Goal: Information Seeking & Learning: Check status

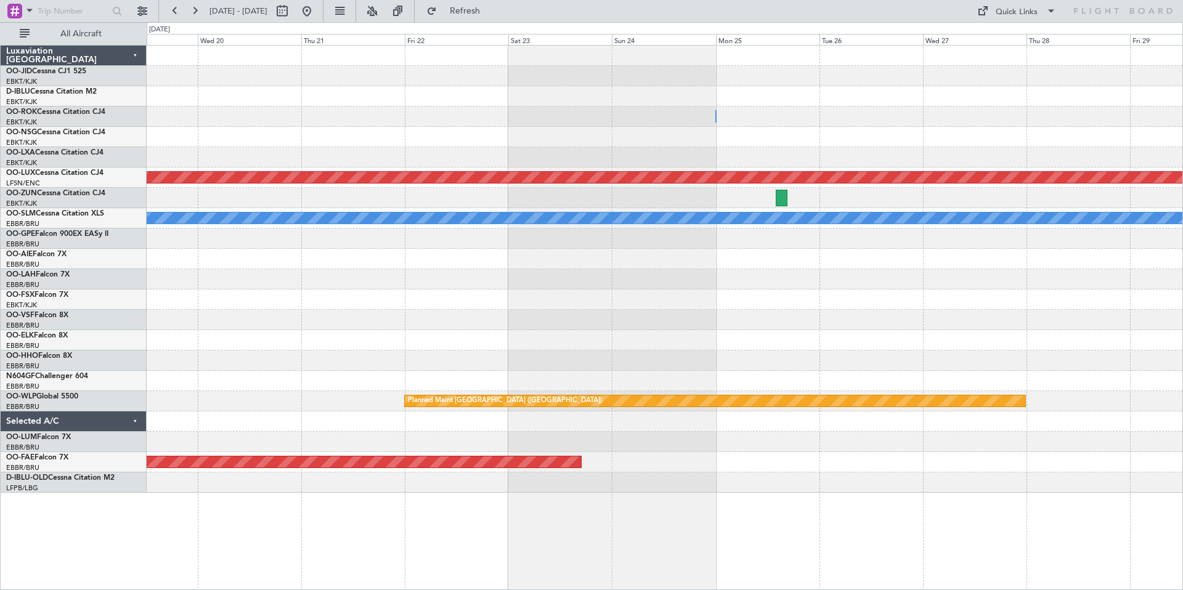
click at [578, 111] on div "Owner Kortrijk-Wevelgem Planned Maint Paris (Le Bourget) A/C Unavailable Monche…" at bounding box center [664, 269] width 1035 height 447
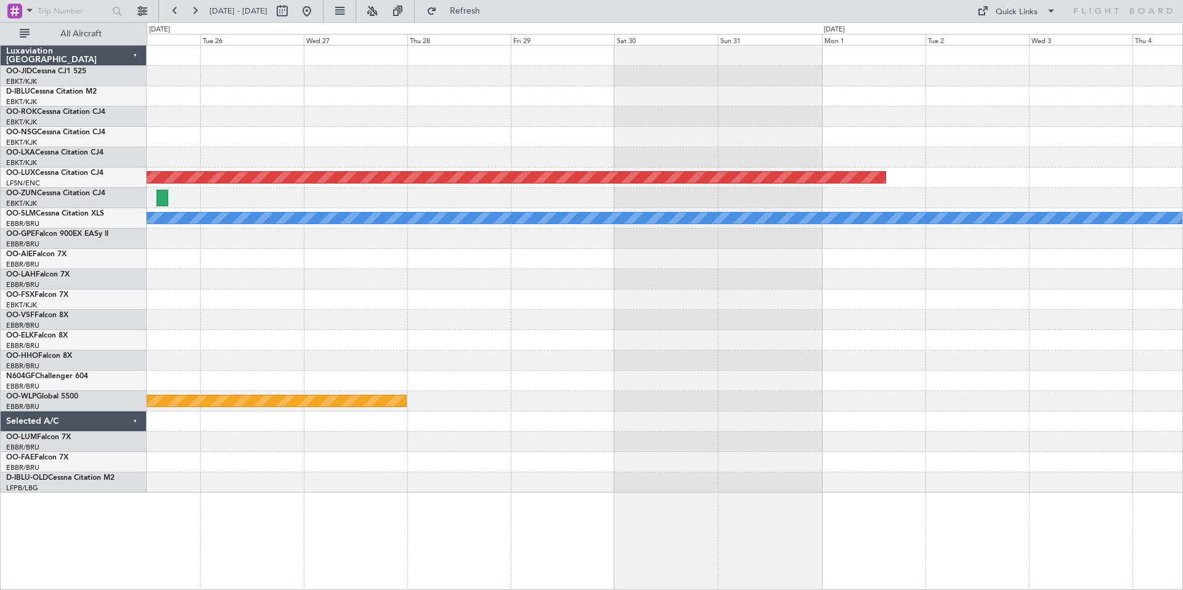
click at [302, 110] on div "Owner Kortrijk-Wevelgem Planned Maint Paris (Le Bourget) A/C Unavailable Monche…" at bounding box center [664, 269] width 1035 height 447
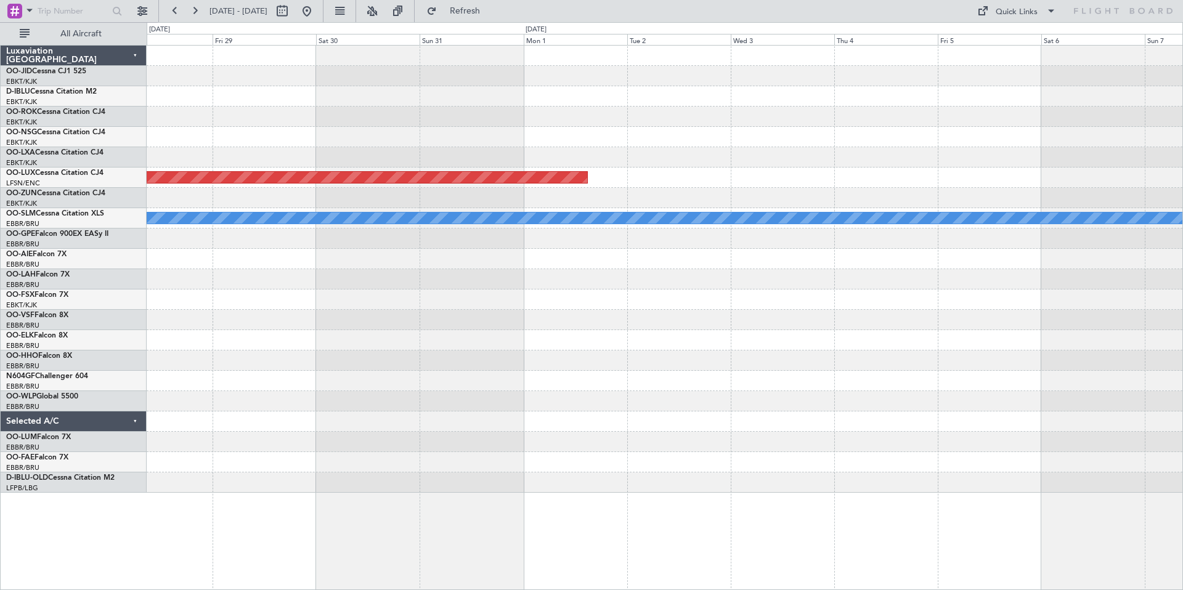
click at [246, 113] on div "Planned Maint Paris (Le Bourget) A/C Unavailable Monchengladbach Planned Maint …" at bounding box center [664, 269] width 1035 height 447
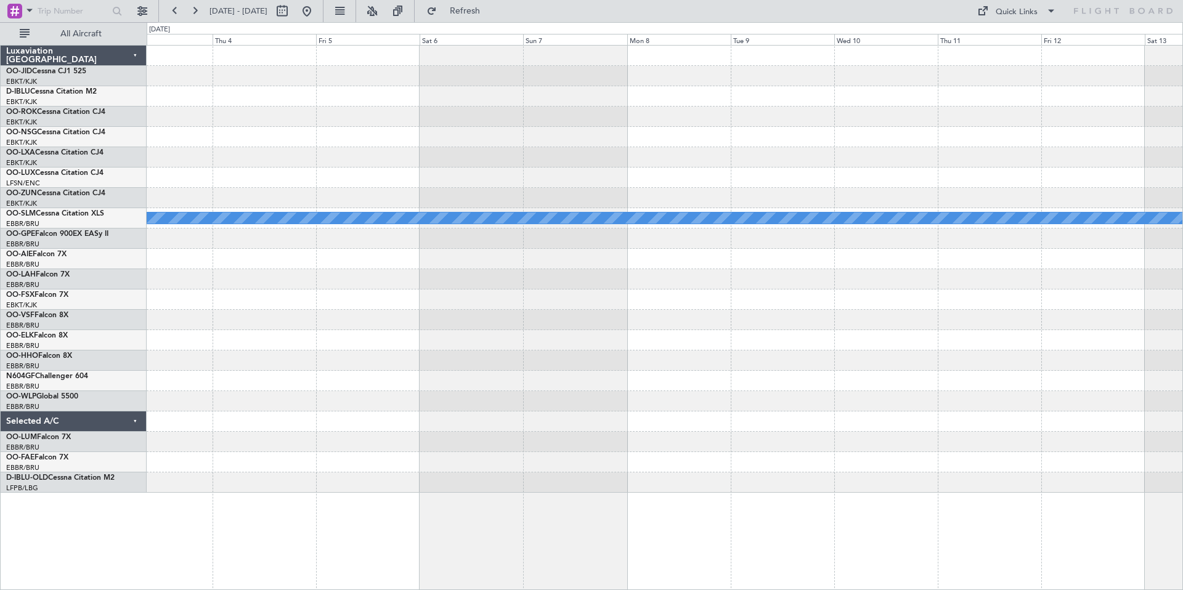
click at [298, 119] on div "Planned Maint Paris (Le Bourget) A/C Unavailable Monchengladbach" at bounding box center [664, 269] width 1035 height 447
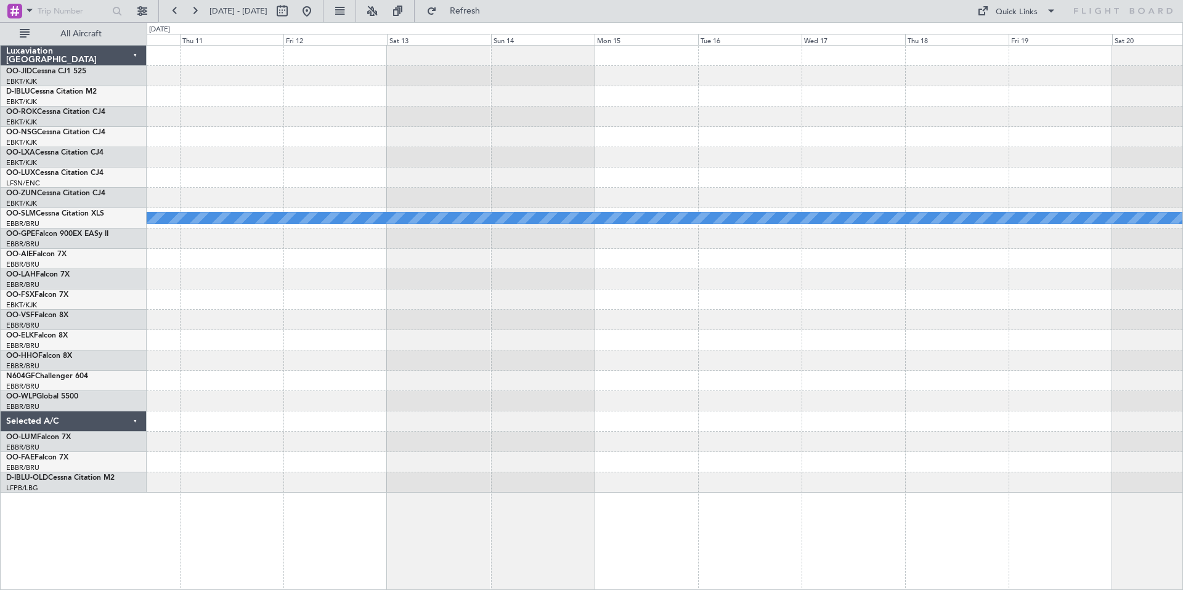
click at [299, 121] on div "A/C Unavailable [GEOGRAPHIC_DATA]" at bounding box center [664, 269] width 1035 height 447
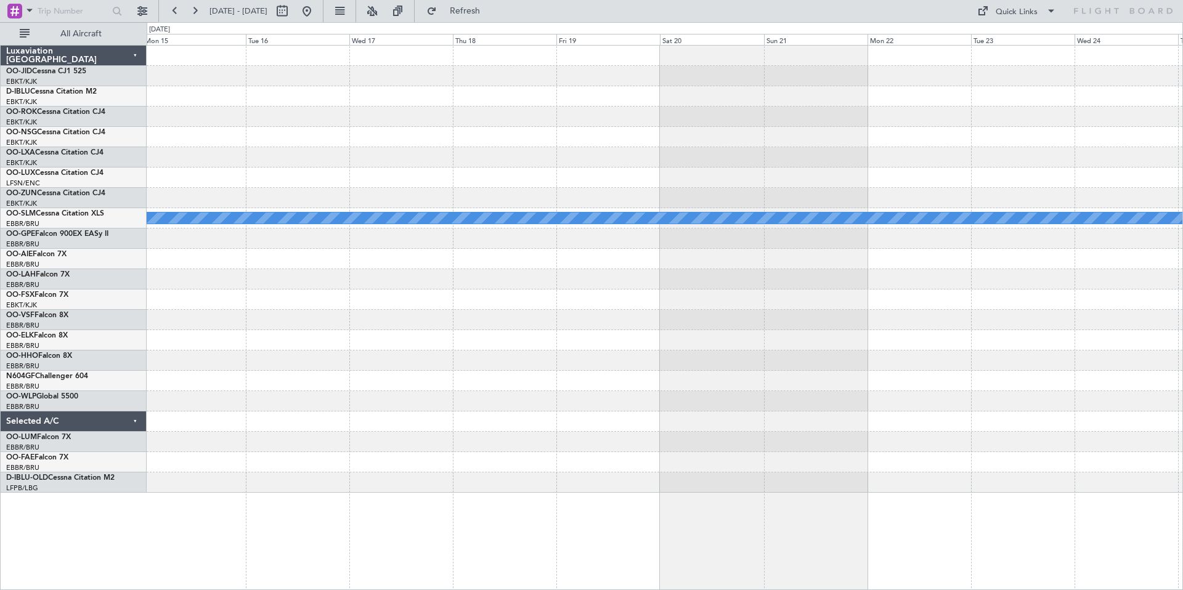
click at [312, 131] on div "A/C Unavailable [GEOGRAPHIC_DATA]" at bounding box center [664, 269] width 1035 height 447
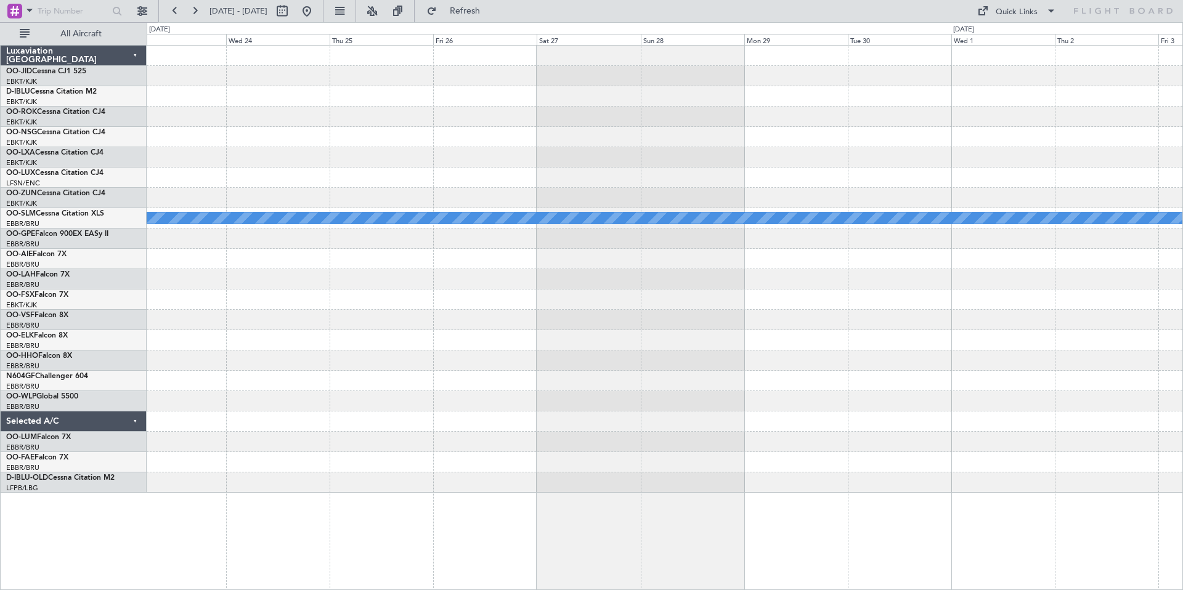
click at [316, 144] on div "A/C Unavailable [GEOGRAPHIC_DATA]" at bounding box center [664, 269] width 1035 height 447
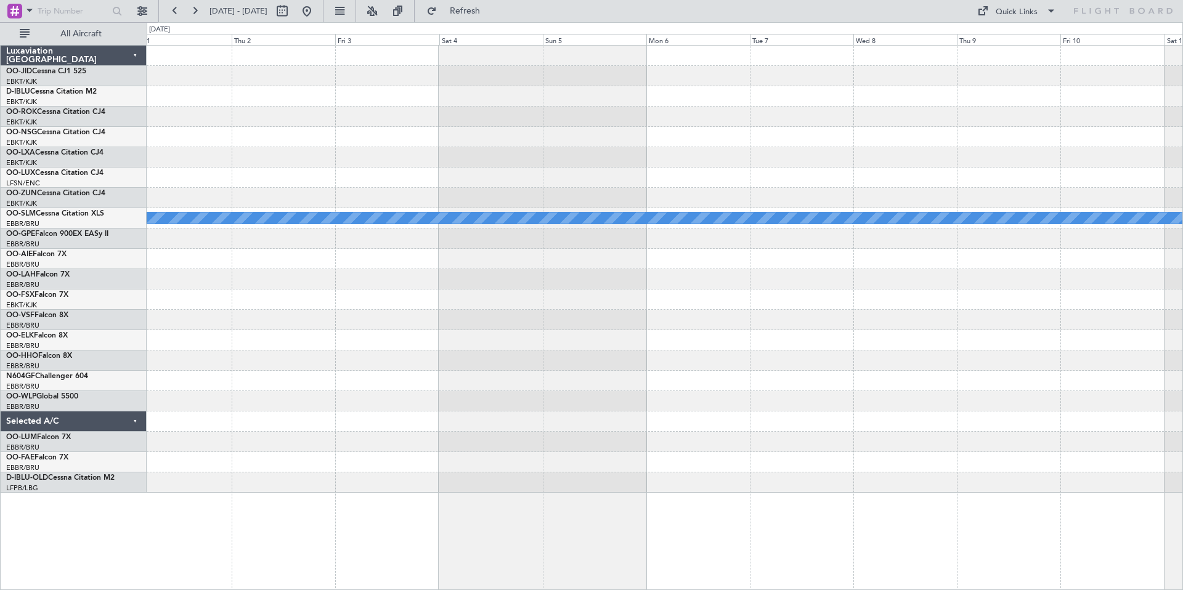
click at [357, 142] on div at bounding box center [664, 137] width 1035 height 20
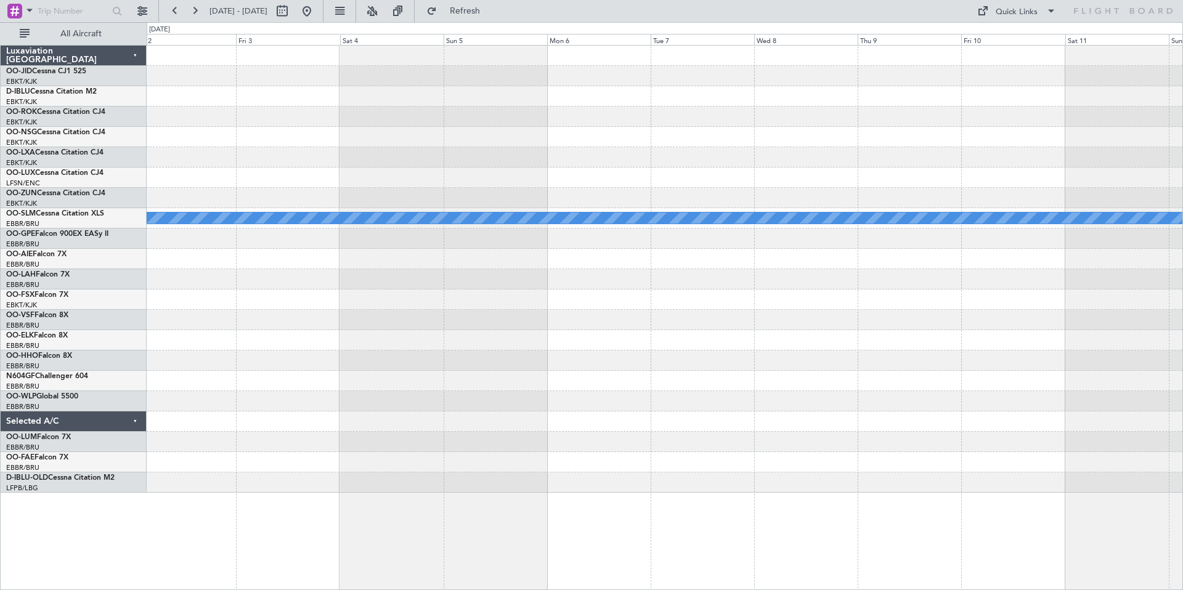
click at [556, 166] on div "A/C Unavailable [GEOGRAPHIC_DATA]" at bounding box center [664, 269] width 1035 height 447
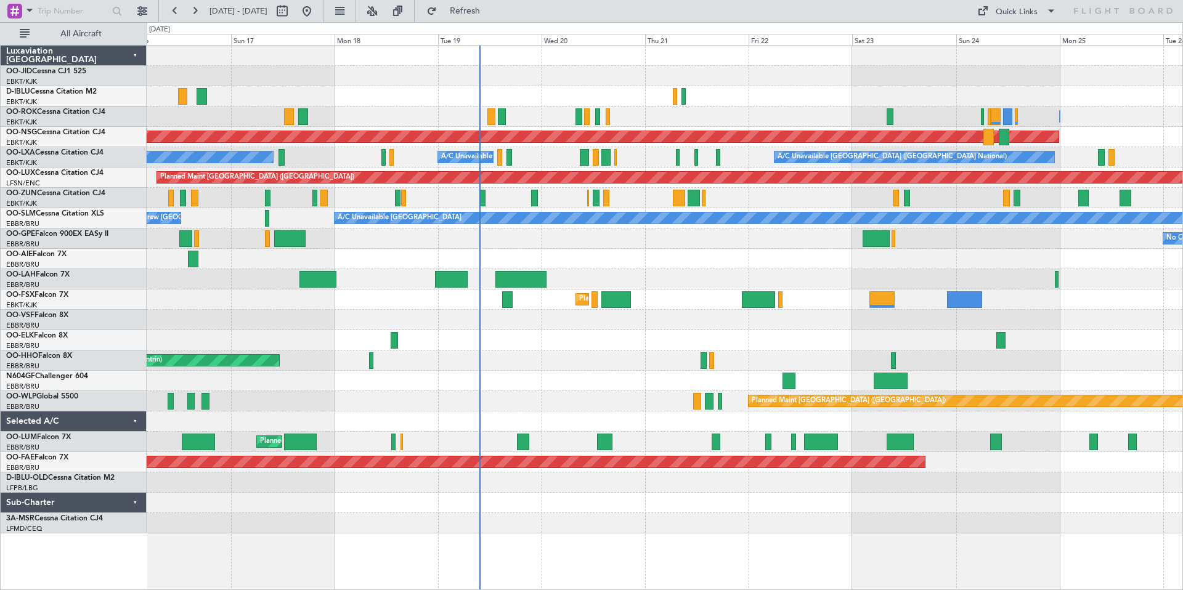
click at [594, 83] on div at bounding box center [664, 76] width 1035 height 20
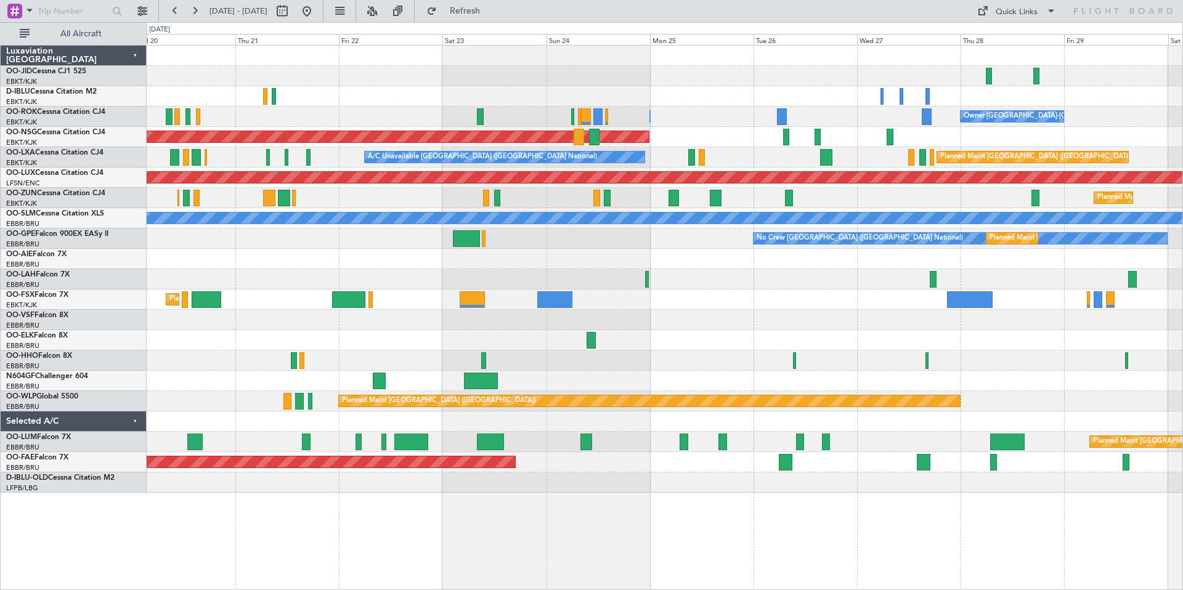
click at [502, 75] on div "Owner Kortrijk-Wevelgem Owner Kortrijk-Wevelgem Planned Maint Paris (Le Bourget…" at bounding box center [664, 269] width 1035 height 447
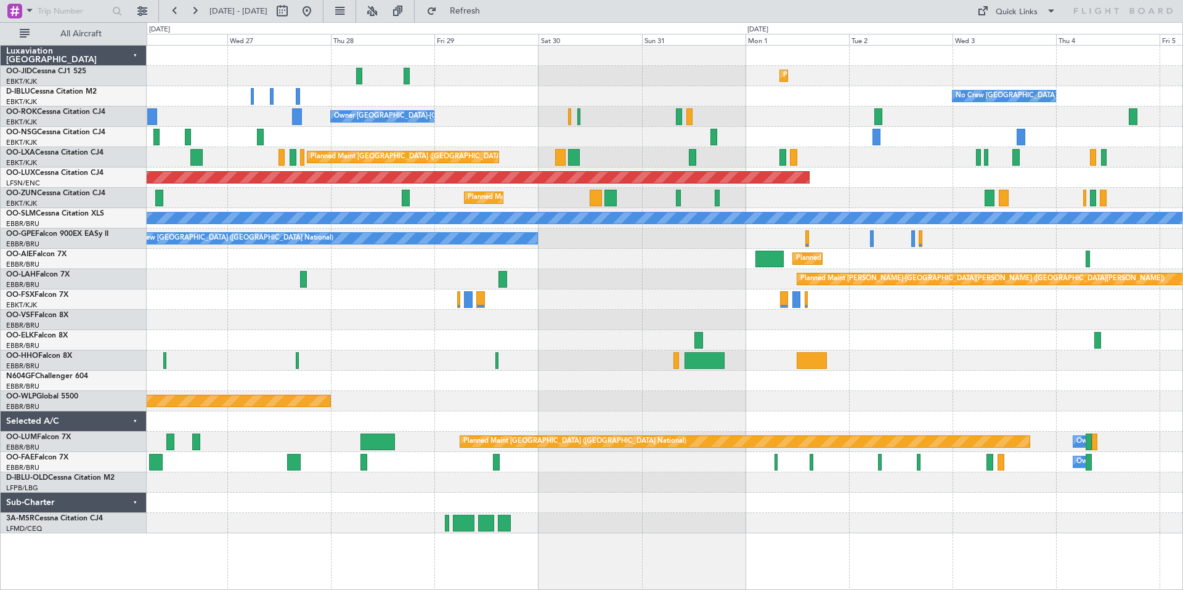
click at [12, 92] on div "Planned Maint Kortrijk-Wevelgem No Crew Brussels (Brussels National) Owner Kort…" at bounding box center [591, 306] width 1183 height 568
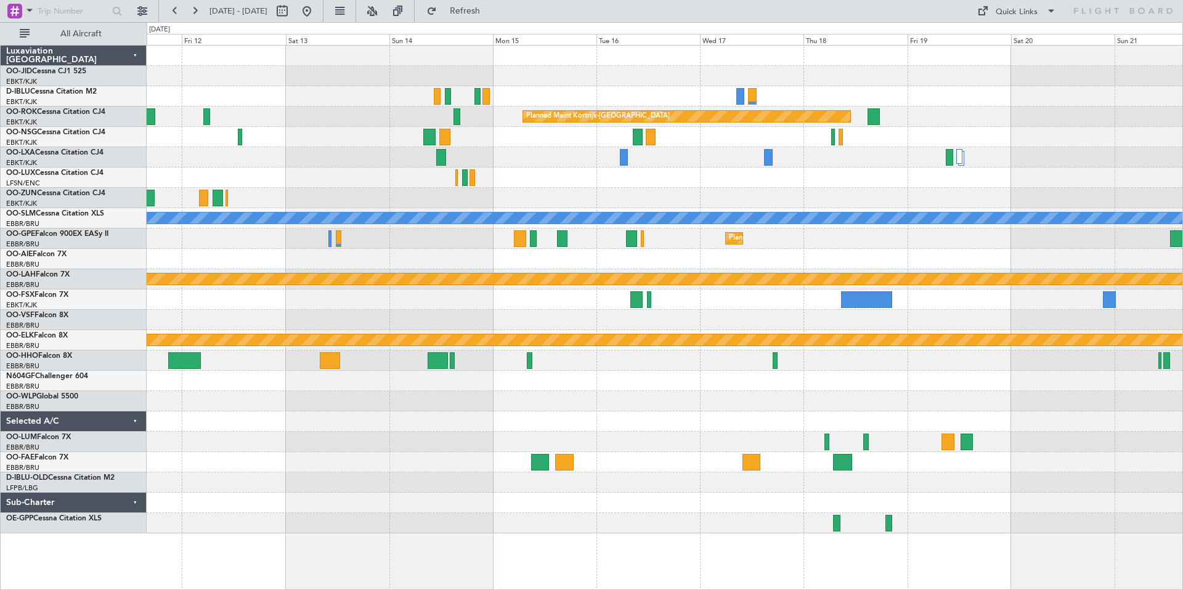
click at [331, 209] on div "Planned Maint Kortrijk-Wevelgem Planned Maint Kortrijk-Wevelgem Planned Maint K…" at bounding box center [664, 290] width 1035 height 488
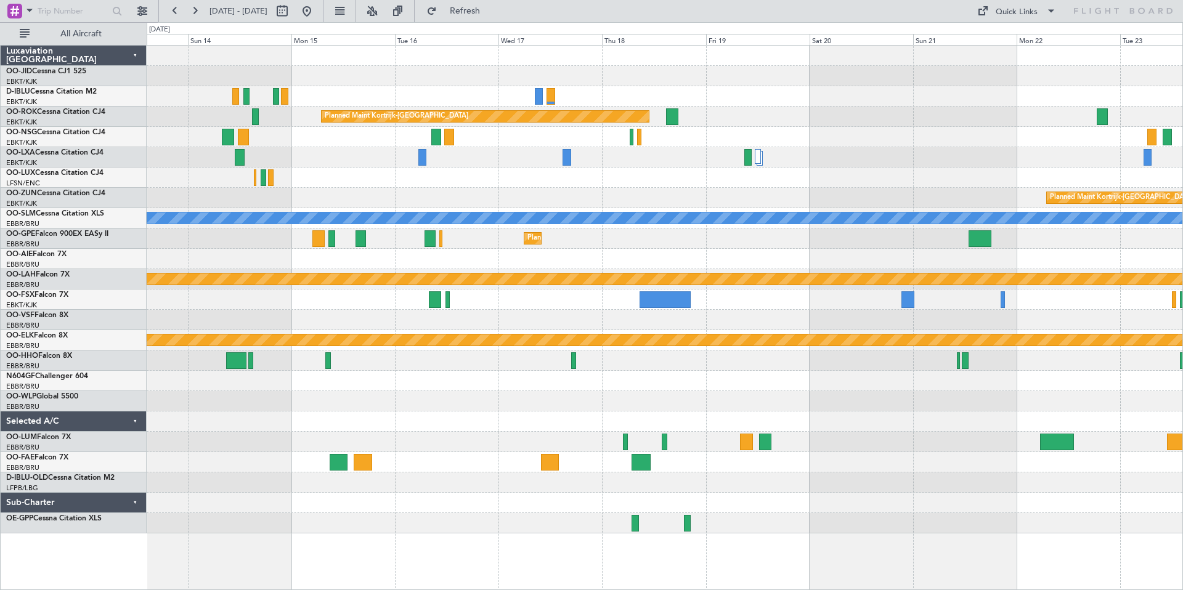
click at [926, 206] on div "Planned Maint Kortrijk-[GEOGRAPHIC_DATA]" at bounding box center [664, 198] width 1035 height 20
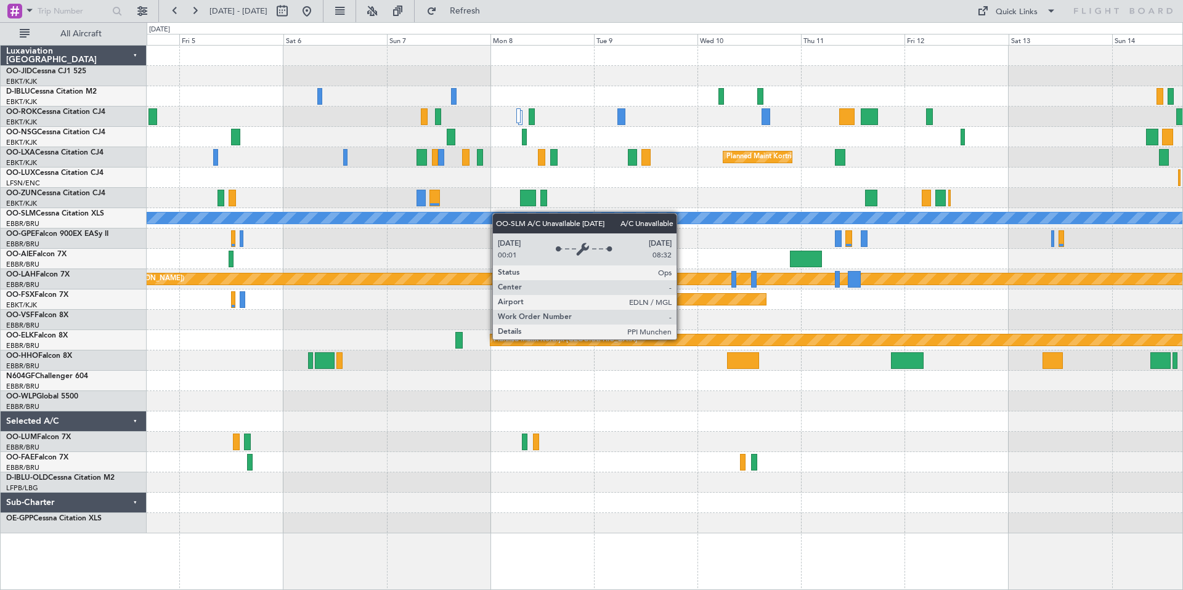
click at [719, 215] on div "No Crew Brussels (Brussels National) Planned Maint Kortrijk-Wevelgem Planned Ma…" at bounding box center [664, 290] width 1035 height 488
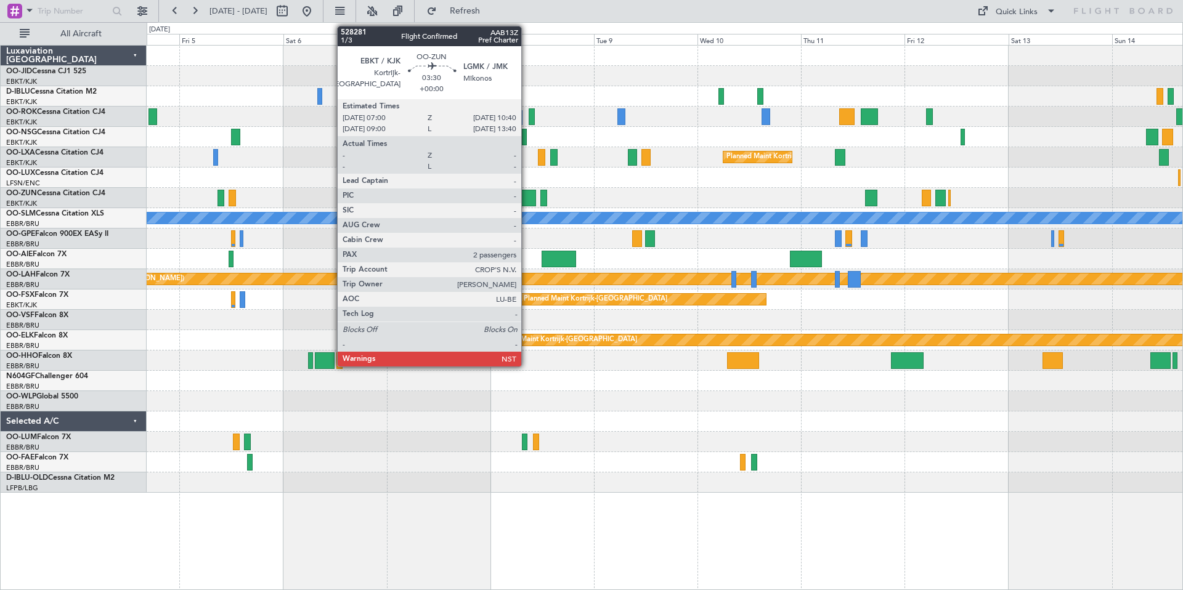
click at [527, 197] on div at bounding box center [528, 198] width 16 height 17
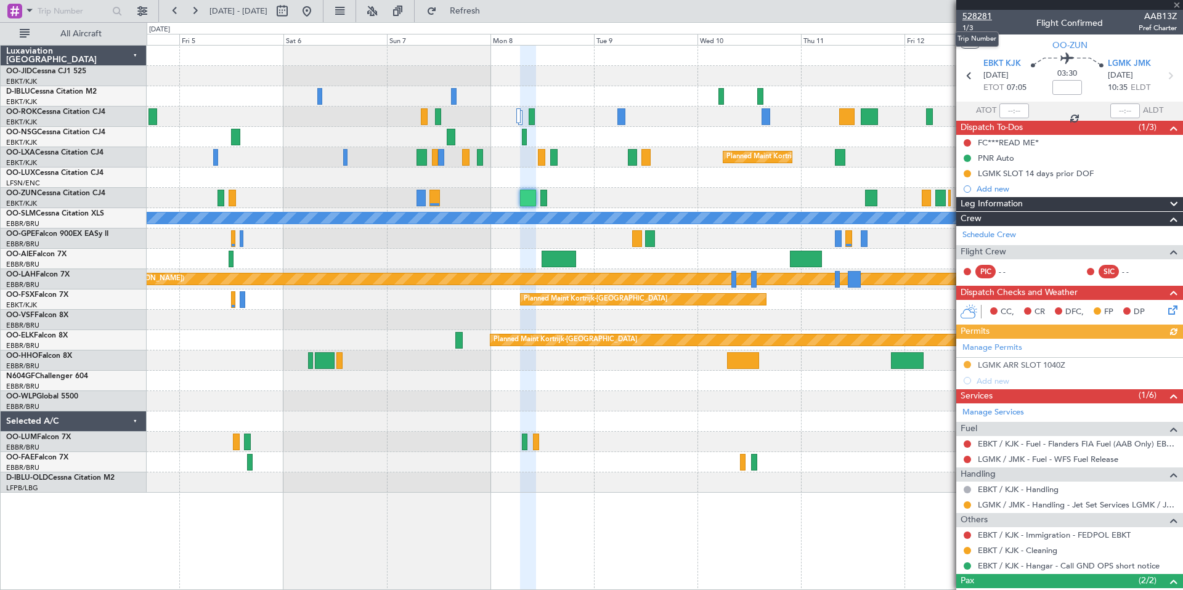
click at [973, 18] on span "528281" at bounding box center [977, 16] width 30 height 13
